Goal: Communication & Community: Answer question/provide support

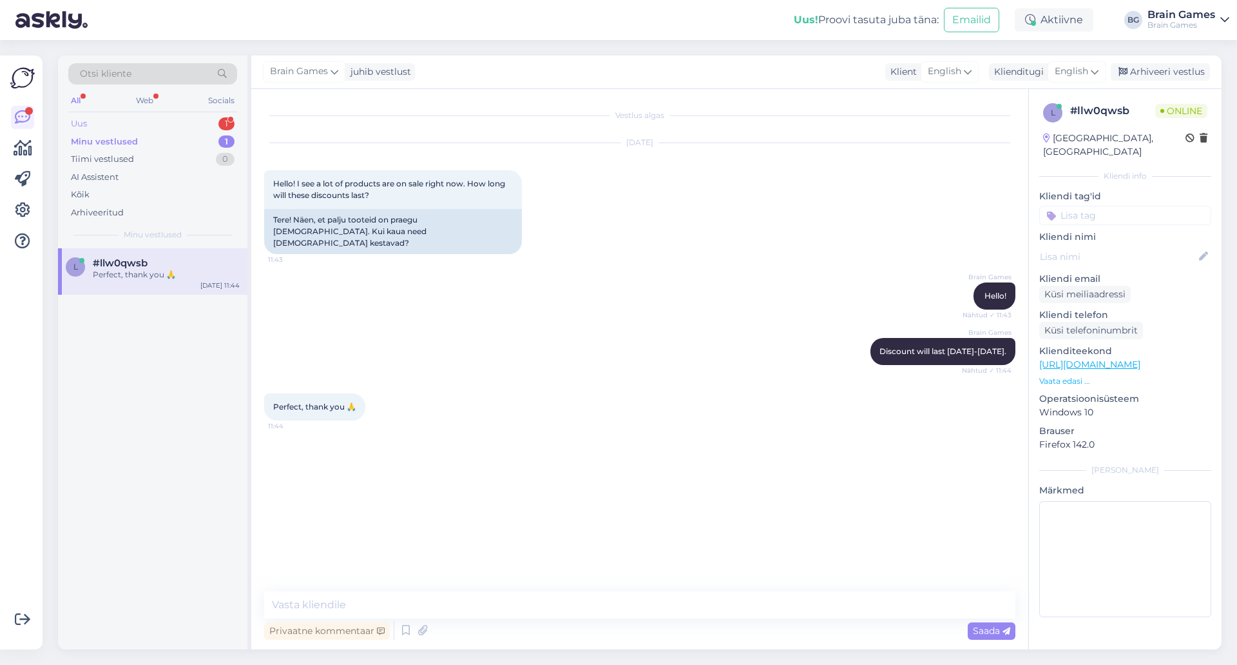
click at [152, 124] on div "Uus 1" at bounding box center [152, 124] width 169 height 18
click at [138, 282] on div "Tere! Kuidas tellida teie käest tooteid ettevõttele nii, et arve läheb e-arveke…" at bounding box center [166, 280] width 147 height 23
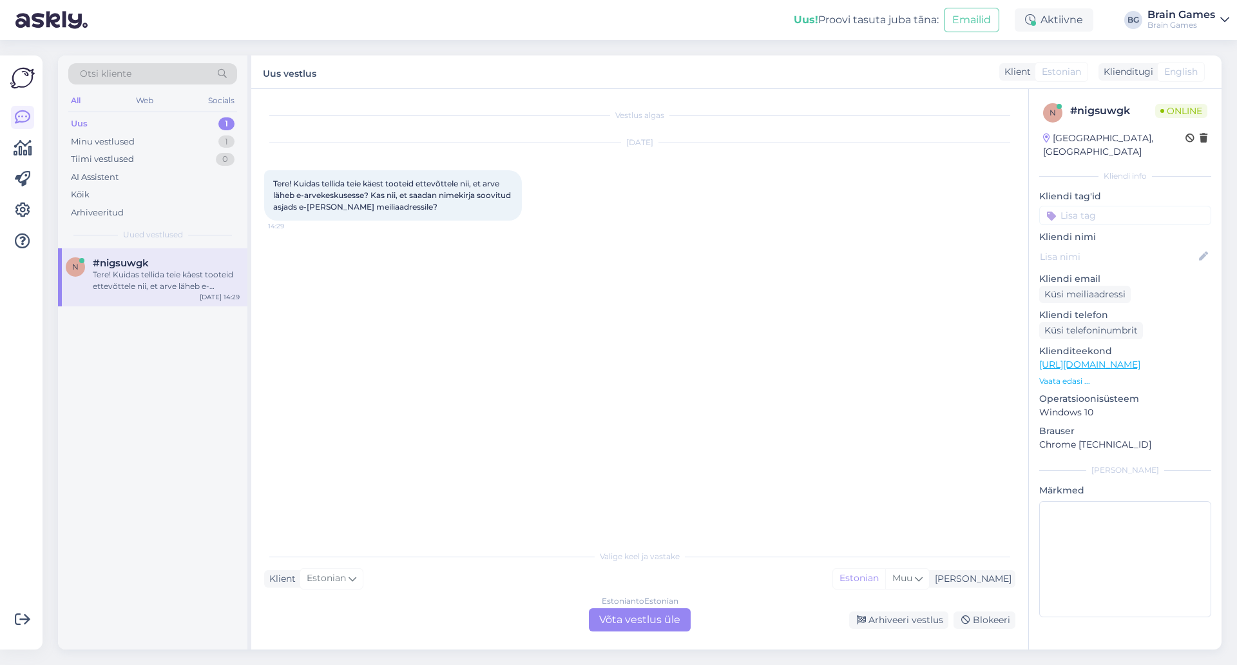
click at [563, 362] on div "Vestlus algas [DATE] Tere! Kuidas tellida teie käest tooteid ettevõttele nii, e…" at bounding box center [645, 316] width 763 height 429
click at [655, 618] on div "Estonian to Estonian Võta vestlus üle" at bounding box center [640, 619] width 102 height 23
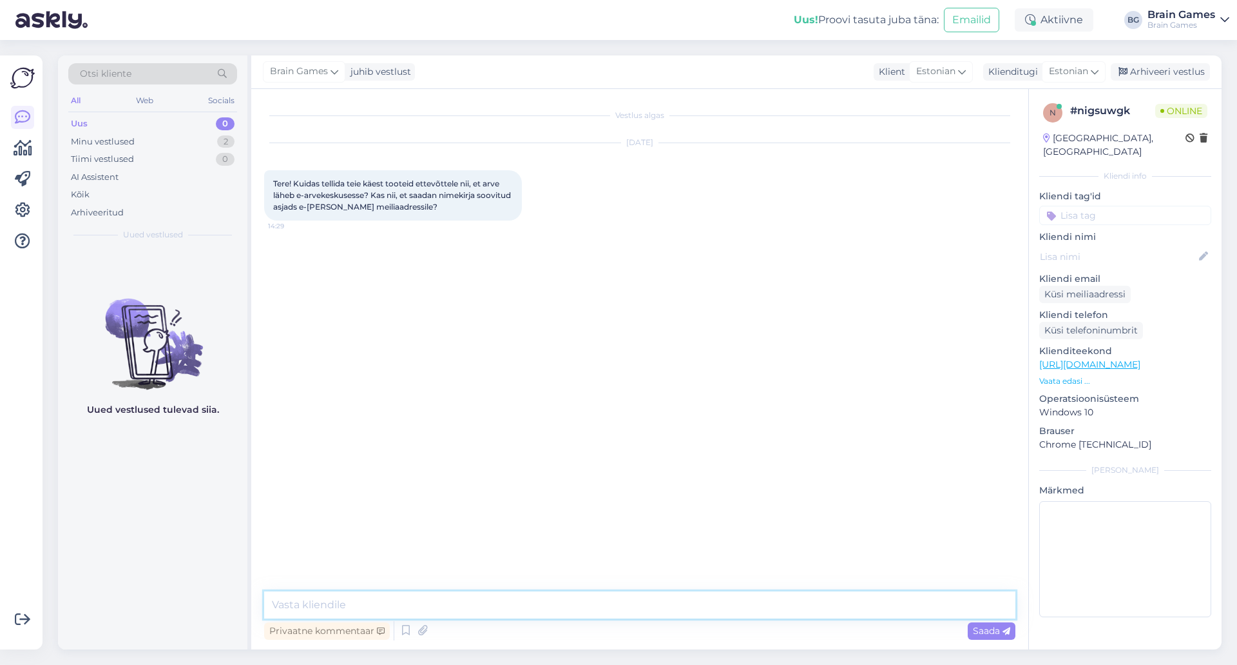
click at [671, 602] on textarea at bounding box center [640, 604] width 752 height 27
type textarea "Tere!"
click at [615, 603] on textarea "Jah, edastage palun kõik vajalik arve vormistamiseks" at bounding box center [640, 604] width 752 height 27
paste textarea "epood@brain-games.com"
click at [541, 602] on textarea "Jah, edastage palun kõik vajalik arve vormistamiseks epood@brain-games.com" at bounding box center [640, 604] width 752 height 27
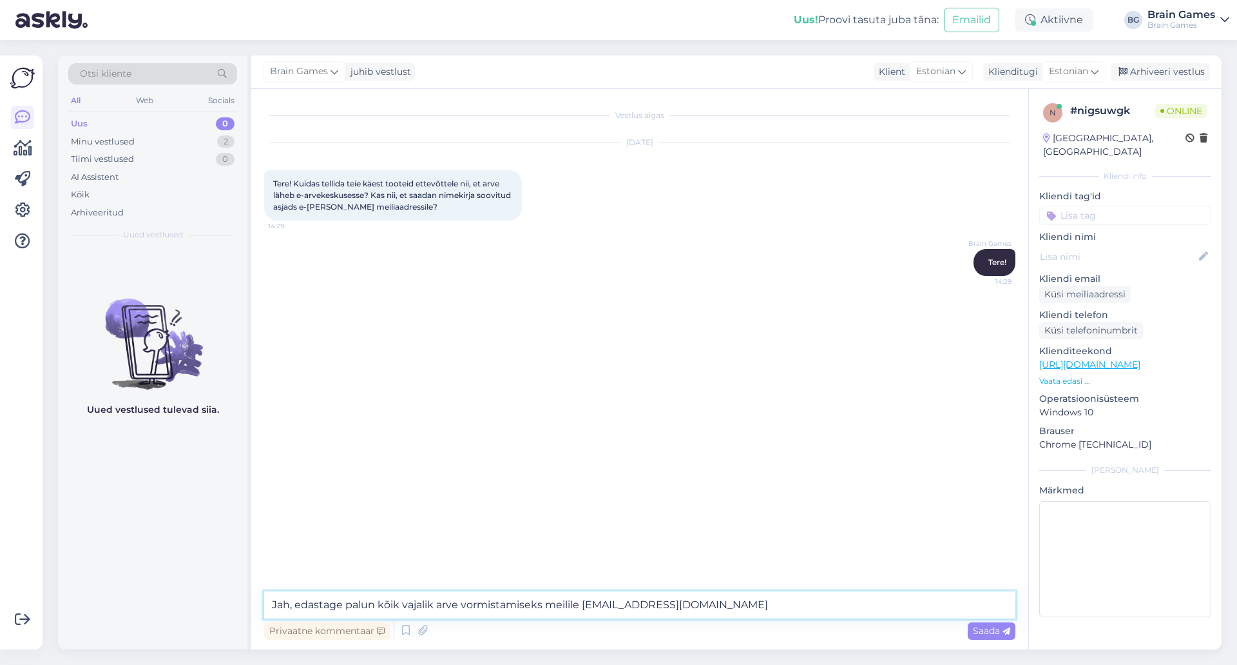
click at [729, 601] on textarea "Jah, edastage palun kõik vajalik arve vormistamiseks meilile epood@brain-games.…" at bounding box center [640, 604] width 752 height 27
type textarea "Jah, edastage palun kõik vajalik arve vormistamiseks meilile epood@brain-games.…"
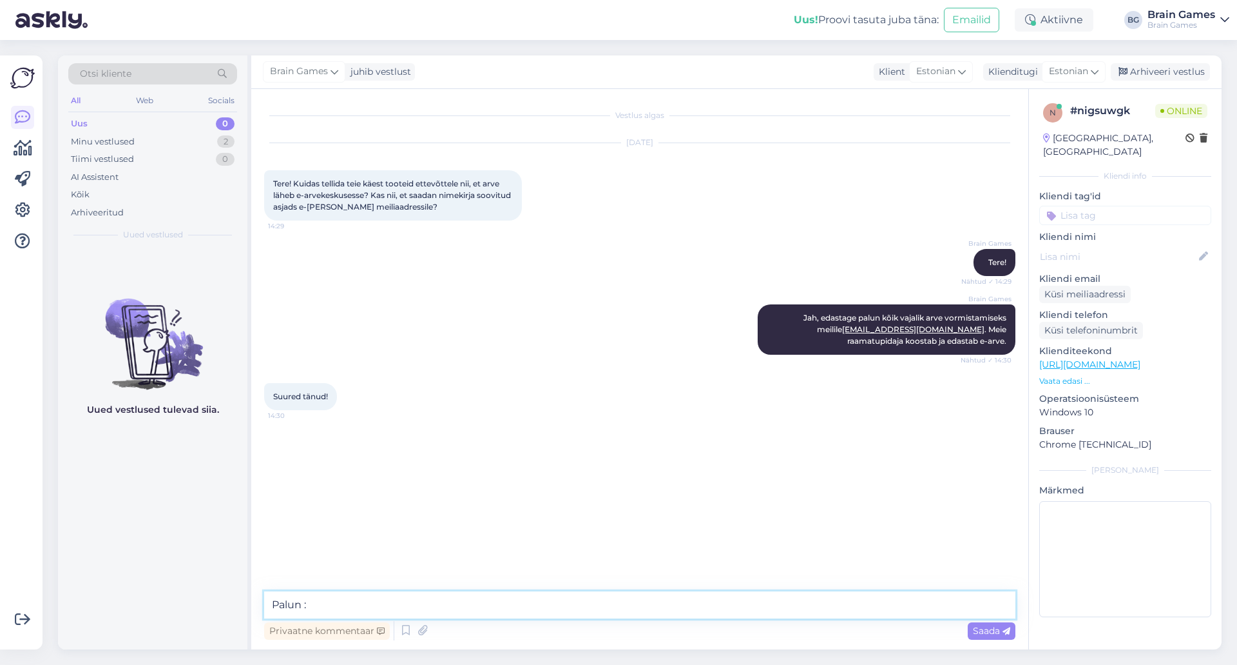
type textarea "Palun :)"
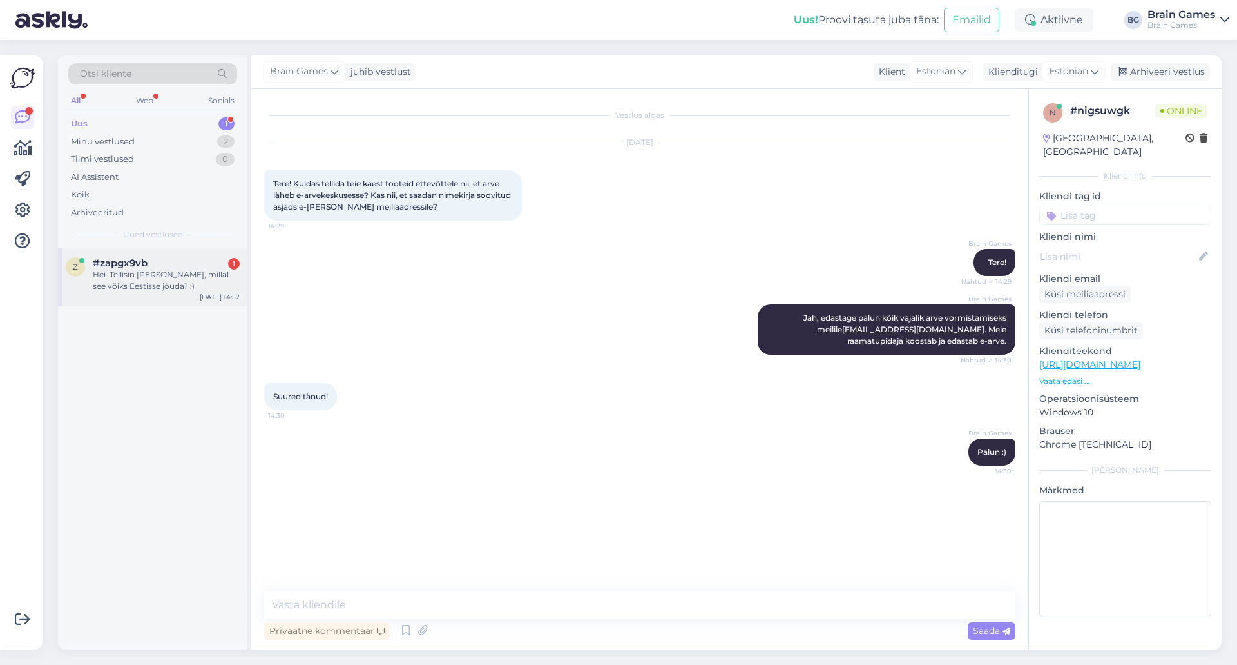
click at [125, 273] on div "Hei. Tellisin Gwenti, millal see võiks Eestisse jõuda? :)" at bounding box center [166, 280] width 147 height 23
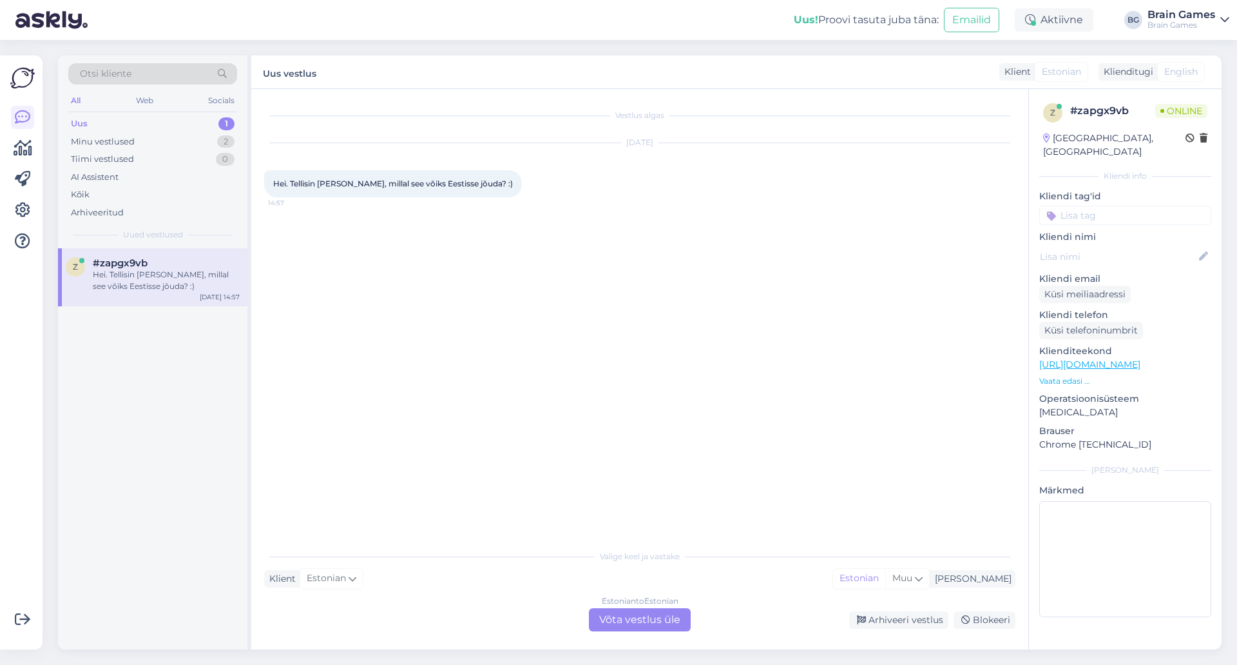
click at [545, 363] on div "Vestlus algas Sep 18 2025 Hei. Tellisin Gwenti, millal see võiks Eestisse jõuda…" at bounding box center [645, 316] width 763 height 429
click at [674, 623] on div "Estonian to Estonian Võta vestlus üle" at bounding box center [640, 619] width 102 height 23
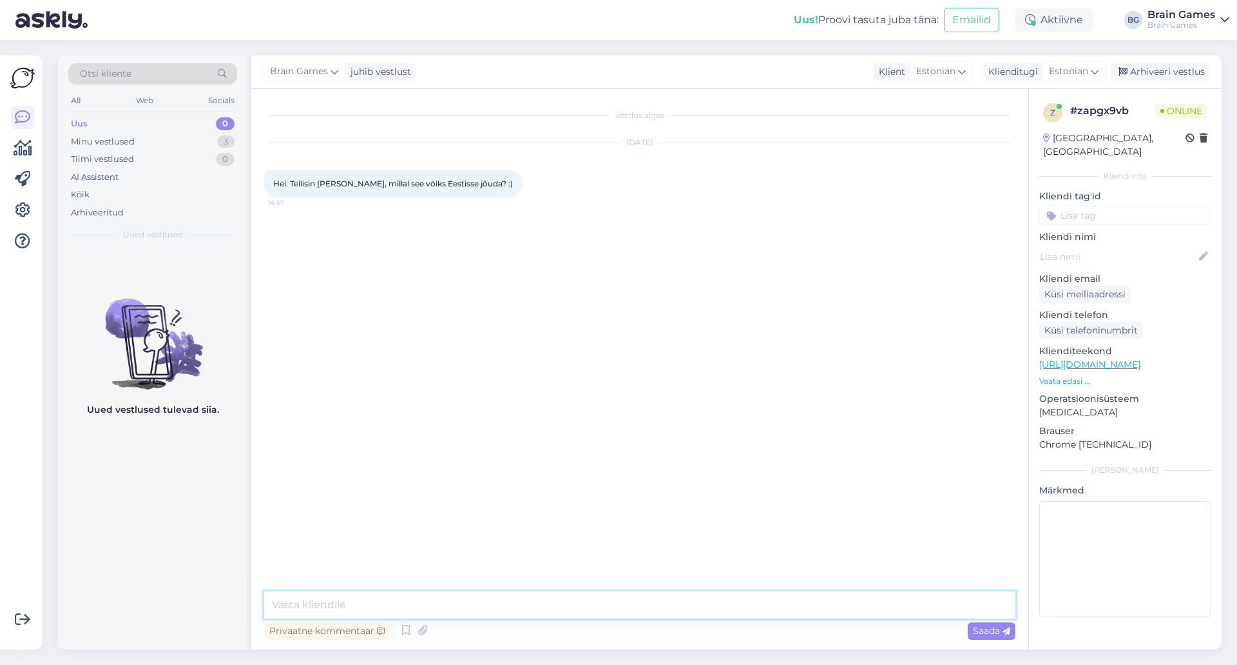
click at [652, 610] on textarea at bounding box center [640, 604] width 752 height 27
type textarea "Tere!"
type textarea "Gwenti tooted peaks meile nüüd järgmise nädala jooksul jõudma :)"
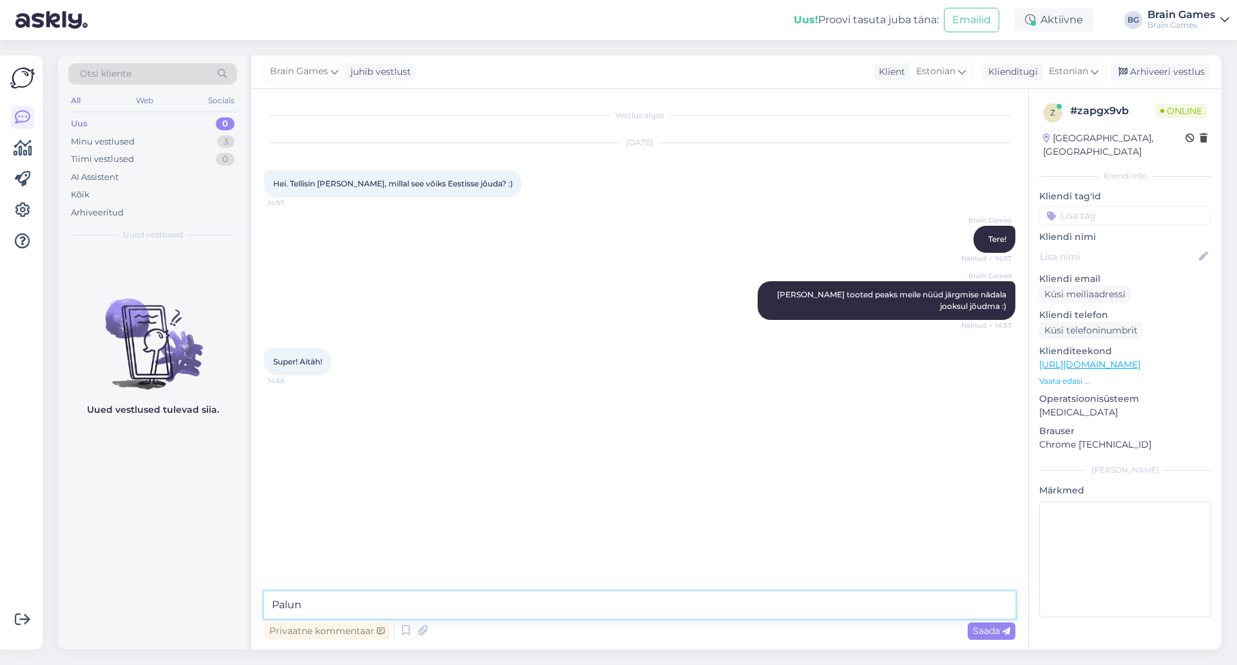
type textarea "Palun!"
click at [110, 137] on div "Minu vestlused" at bounding box center [103, 141] width 64 height 13
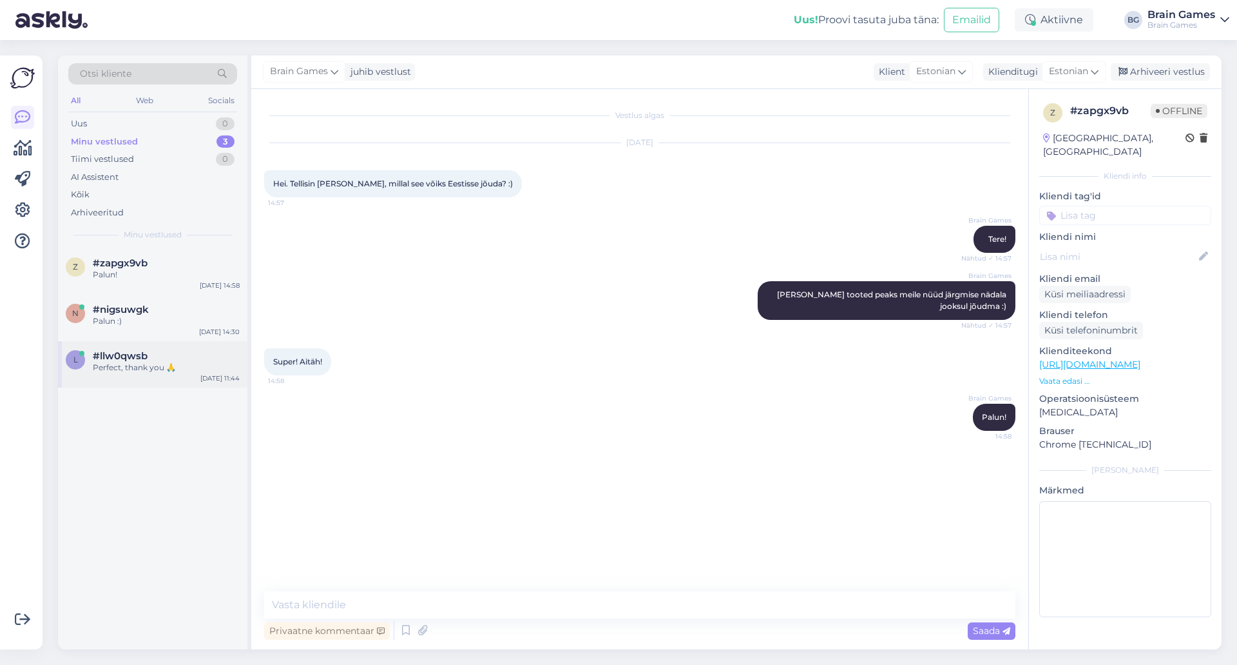
click at [116, 371] on div "Perfect, thank you 🙏" at bounding box center [166, 368] width 147 height 12
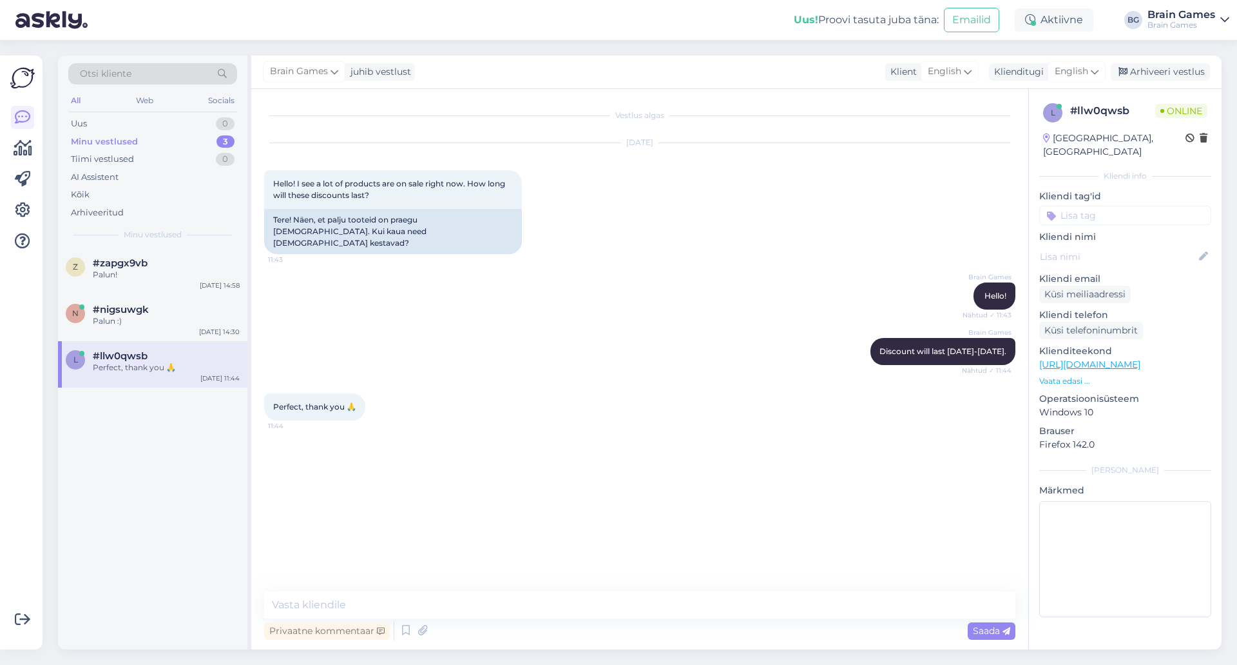
click at [1071, 375] on p "Vaata edasi ..." at bounding box center [1126, 381] width 172 height 12
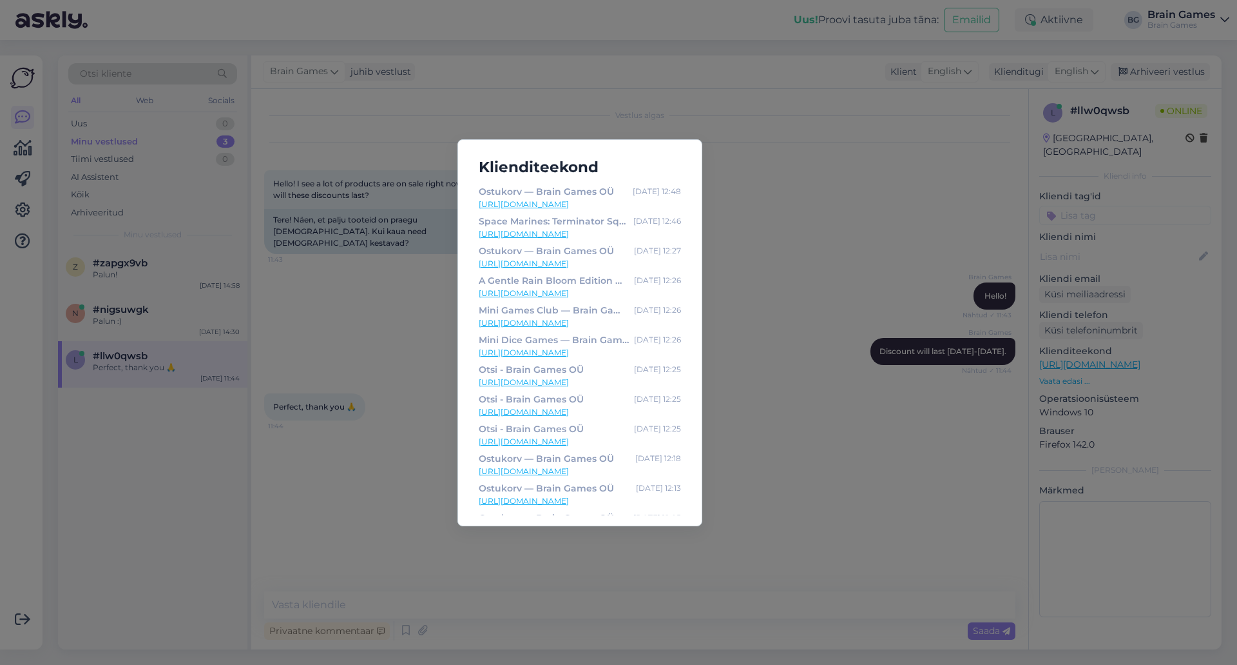
click at [898, 219] on div "Klienditeekond Ostukorv — Brain Games OÜ Sep 18 12:48 https://www.brain-games.e…" at bounding box center [618, 332] width 1237 height 665
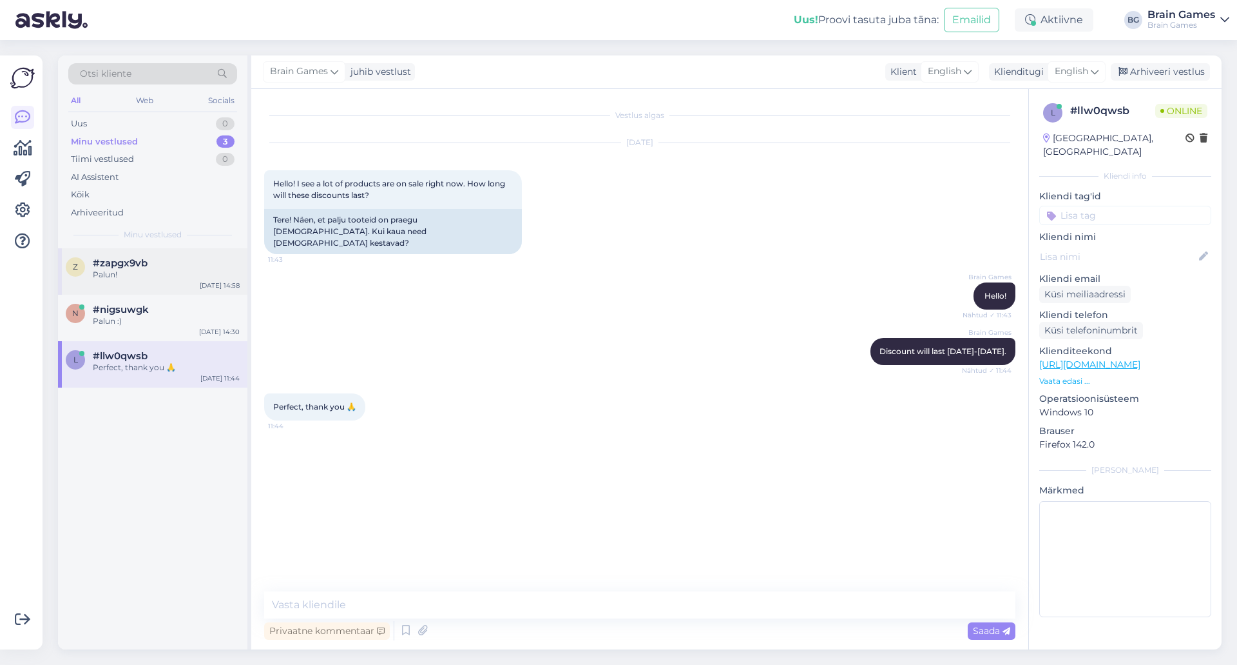
click at [146, 279] on div "Palun!" at bounding box center [166, 275] width 147 height 12
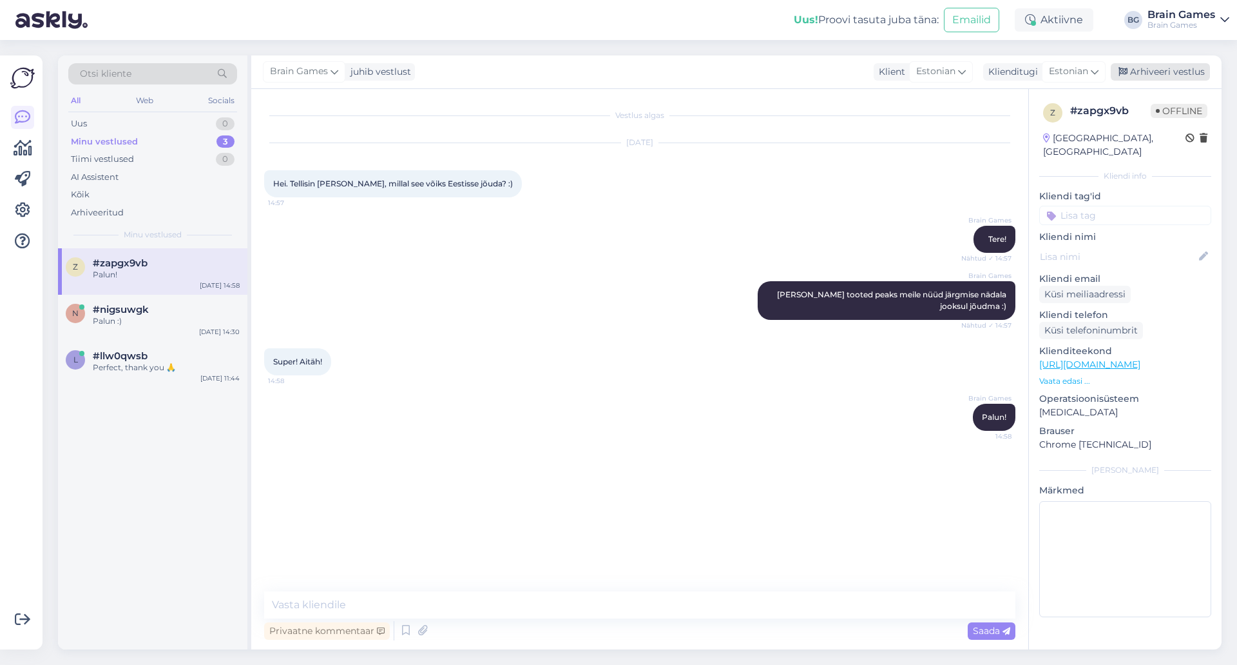
click at [1167, 72] on div "Arhiveeri vestlus" at bounding box center [1160, 71] width 99 height 17
